Goal: Task Accomplishment & Management: Manage account settings

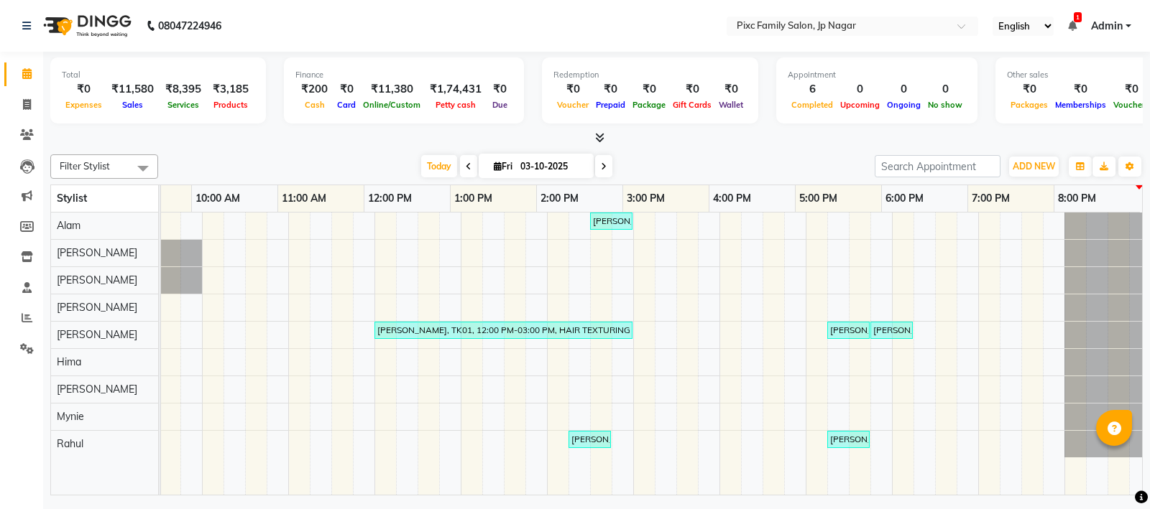
scroll to position [0, 155]
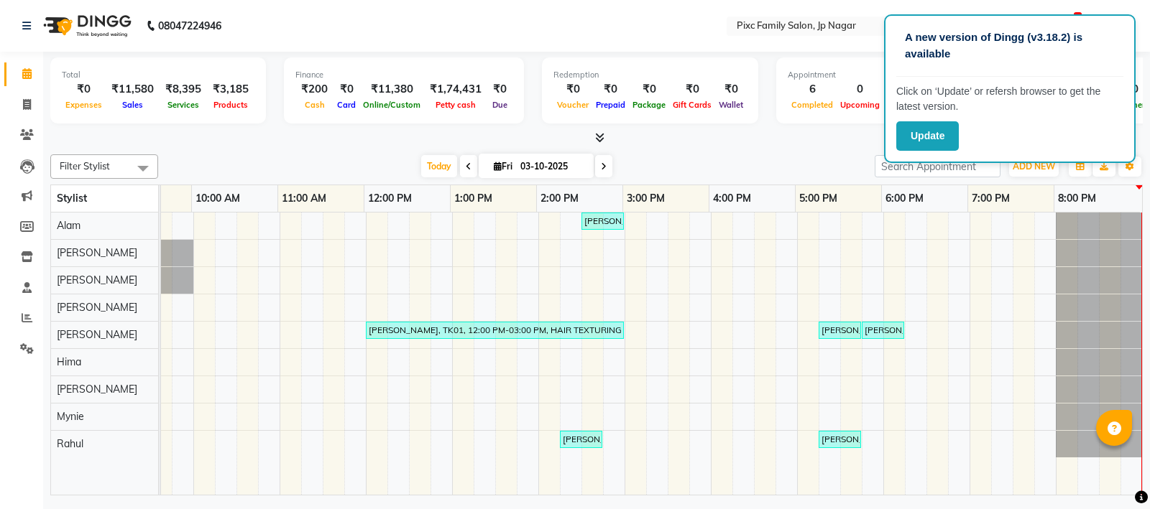
click at [979, 309] on div "[PERSON_NAME], TK04, 02:30 PM-03:00 PM, HAIRCUT & STYLE (MEN) - HAIRCUT (BELOW …" at bounding box center [581, 354] width 1121 height 282
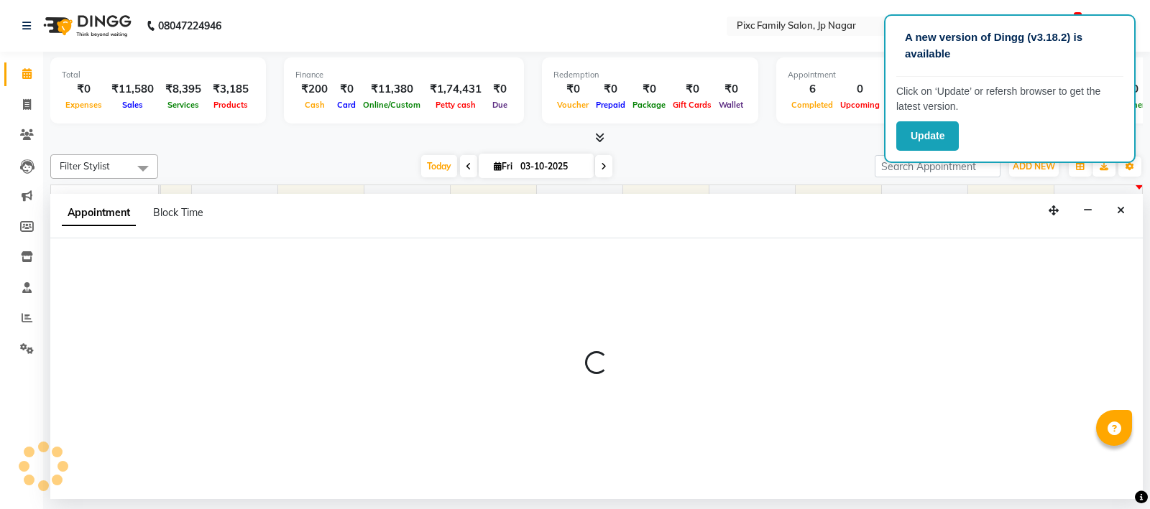
select select "83064"
select select "1155"
select select "tentative"
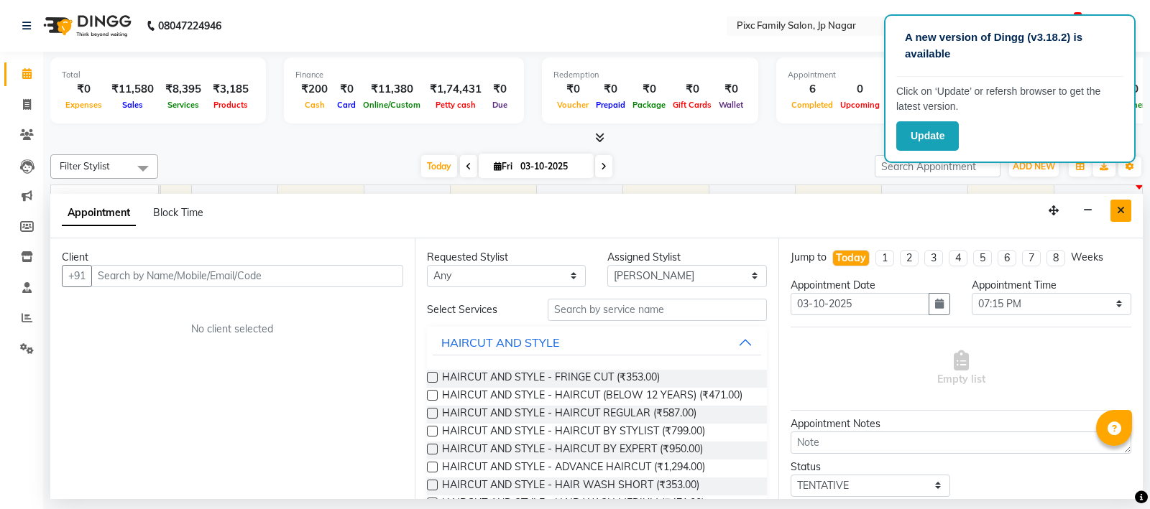
click at [1122, 207] on icon "Close" at bounding box center [1121, 211] width 8 height 10
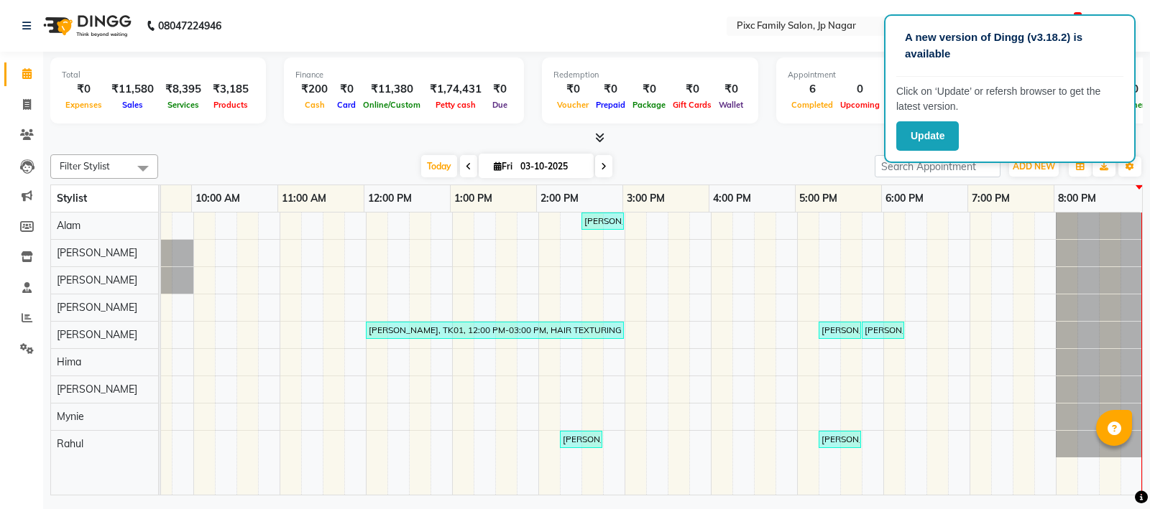
click at [748, 136] on div at bounding box center [596, 138] width 1092 height 15
click at [754, 144] on div at bounding box center [596, 138] width 1092 height 15
click at [730, 150] on div "Filter Stylist Select All [PERSON_NAME] BISWAKARAM Anjali [PERSON_NAME] [PERSON…" at bounding box center [596, 322] width 1092 height 347
click at [708, 148] on div "Total ₹0 Expenses ₹11,580 Sales ₹8,395 Services ₹3,185 Products Finance ₹200 Ca…" at bounding box center [596, 276] width 1107 height 448
